Goal: Browse casually: Explore the website without a specific task or goal

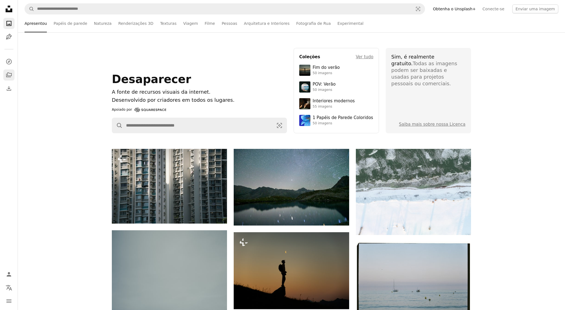
click at [9, 73] on icon "A stack of folders" at bounding box center [9, 75] width 7 height 7
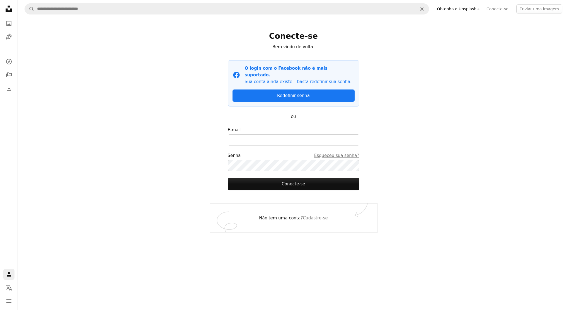
click at [5, 10] on icon "Unsplash logo Unsplash Home" at bounding box center [8, 8] width 11 height 11
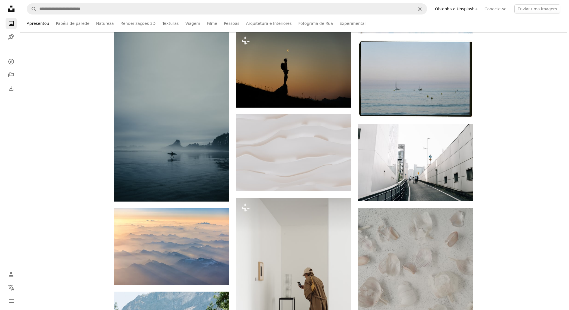
scroll to position [185, 0]
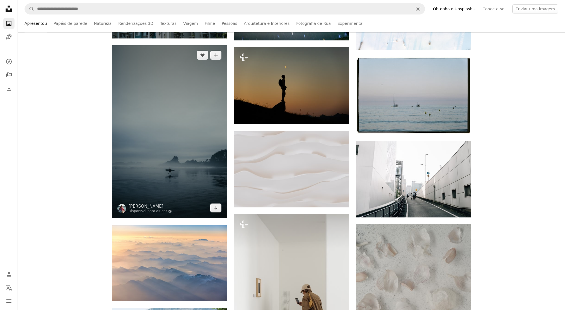
click at [195, 153] on img at bounding box center [169, 131] width 115 height 173
